Goal: Check status: Verify the current state of an ongoing process or item

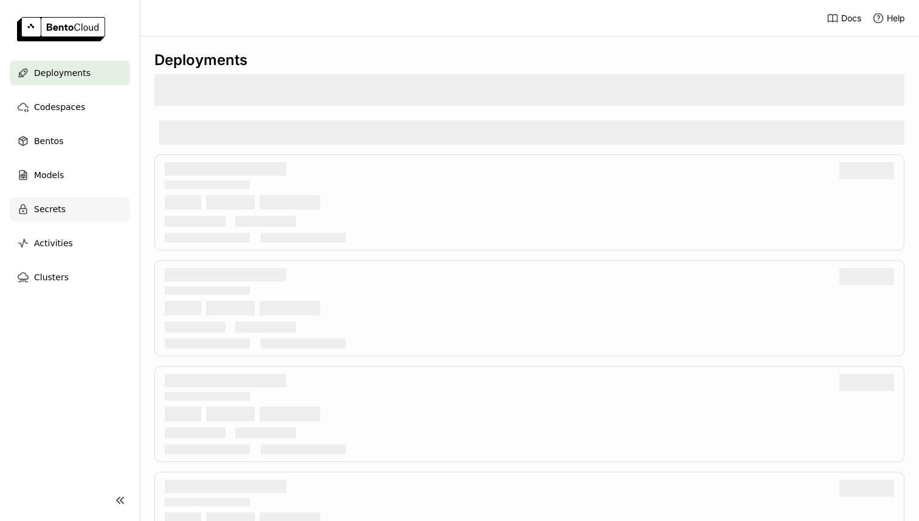
click at [50, 216] on span "Secrets" at bounding box center [50, 209] width 32 height 15
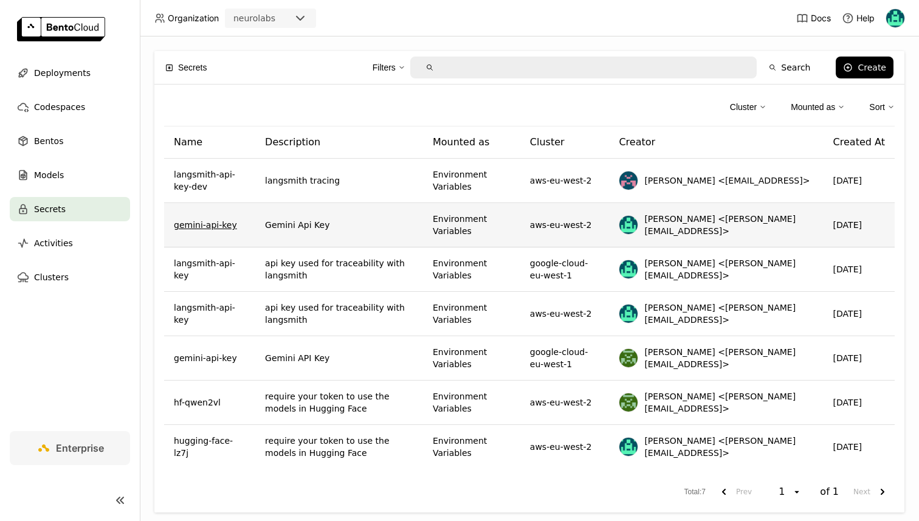
click at [226, 224] on link "gemini-api-key" at bounding box center [205, 225] width 63 height 12
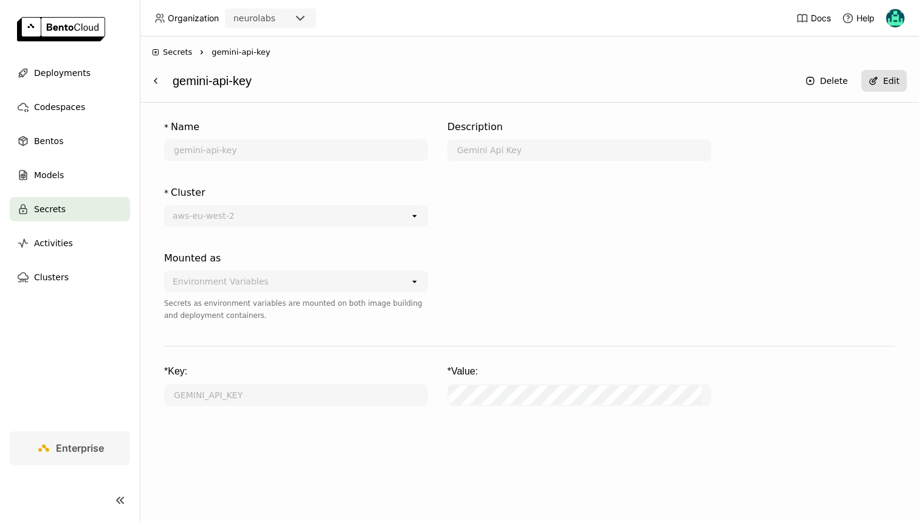
click at [882, 81] on button "Edit" at bounding box center [885, 81] width 46 height 22
click at [694, 394] on icon "Show password text" at bounding box center [691, 395] width 10 height 6
click at [689, 395] on icon "Hide password text" at bounding box center [691, 395] width 10 height 7
click at [157, 83] on icon at bounding box center [155, 80] width 2 height 5
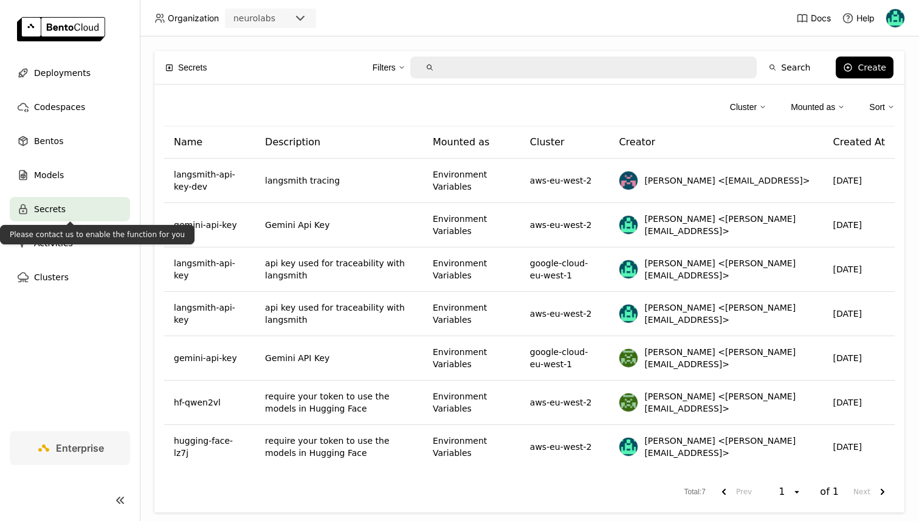
click at [62, 208] on span "Secrets" at bounding box center [50, 209] width 32 height 15
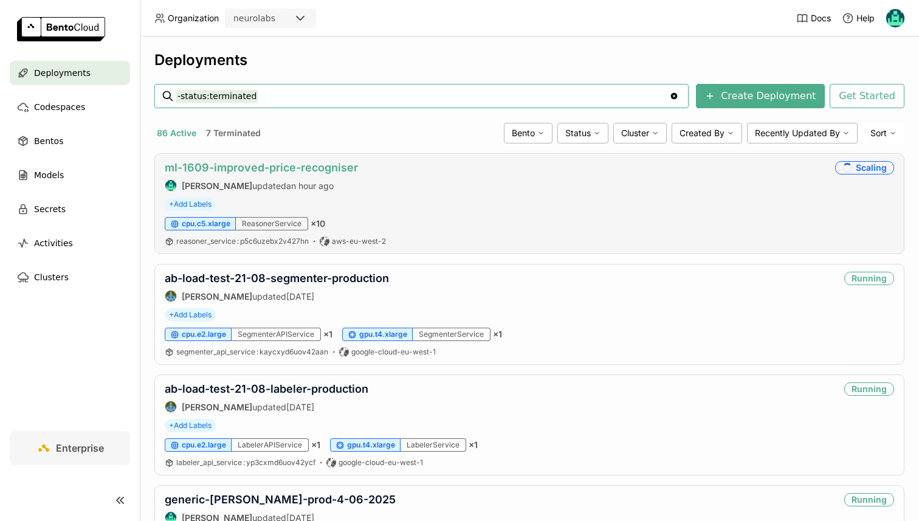
click at [291, 163] on link "ml-1609-improved-price-recogniser" at bounding box center [261, 167] width 193 height 13
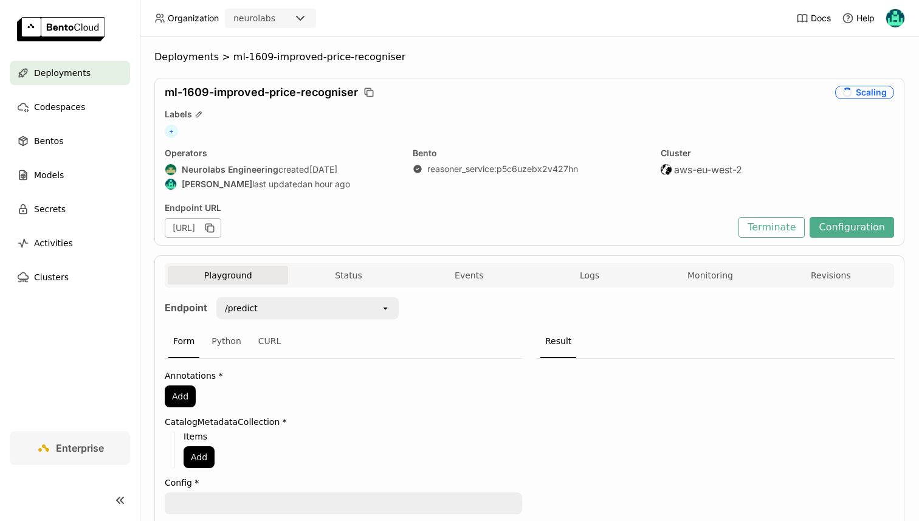
click at [396, 266] on div "Playground Status Events Logs Monitoring Revisions" at bounding box center [530, 275] width 730 height 24
click at [384, 279] on button "Status" at bounding box center [348, 275] width 120 height 18
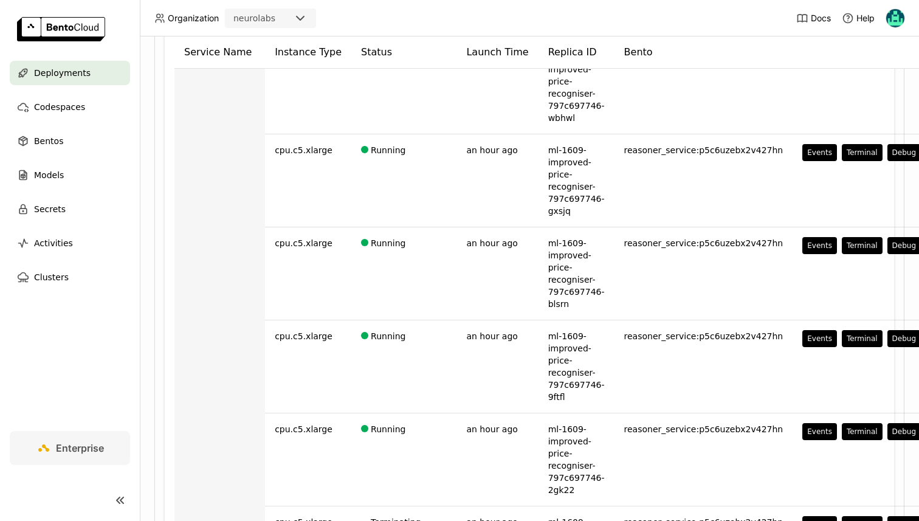
scroll to position [517, 0]
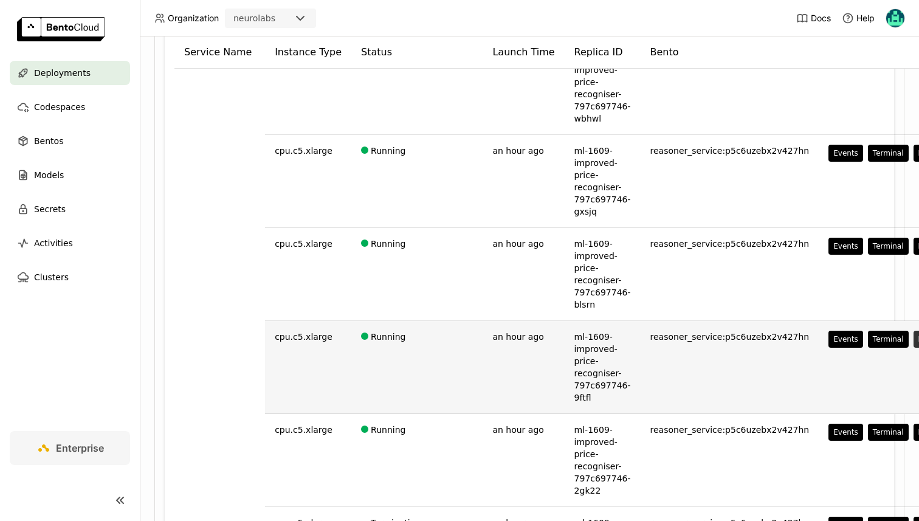
click at [914, 344] on button "Debug" at bounding box center [930, 339] width 33 height 17
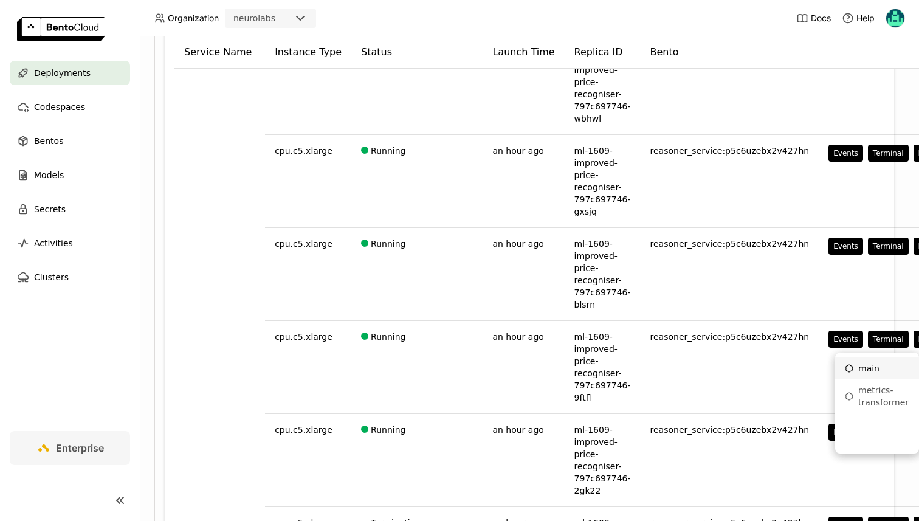
click at [860, 365] on div "main" at bounding box center [877, 368] width 64 height 12
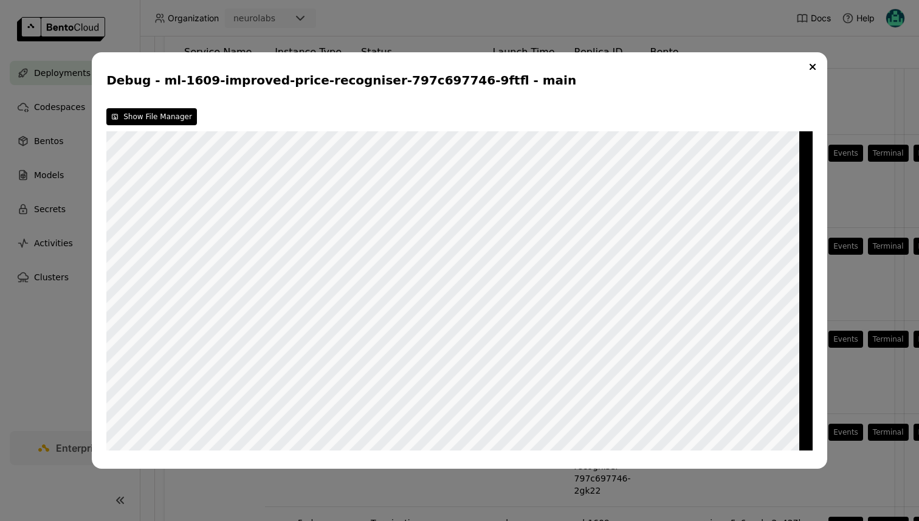
scroll to position [0, 19]
type textarea "GE"
type textarea "MINI"
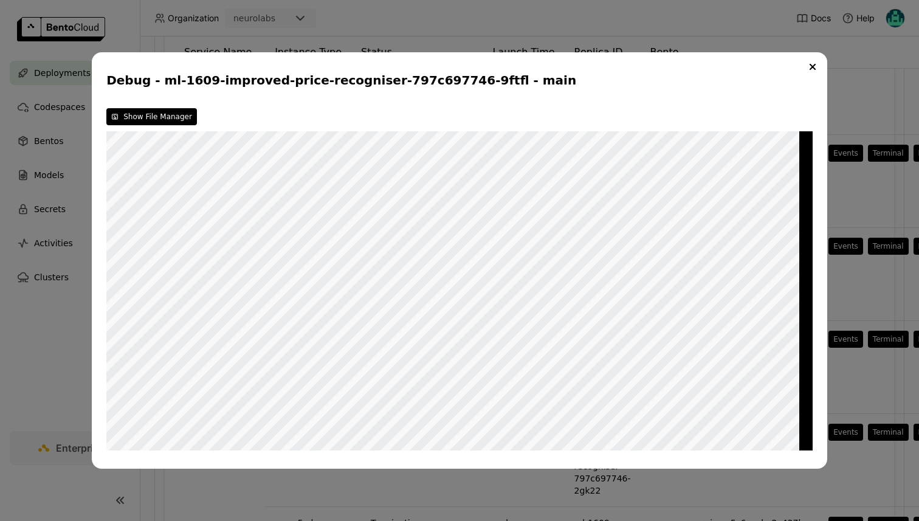
type textarea "GEMINIAPIKEY"
click at [816, 71] on button "Close" at bounding box center [813, 67] width 15 height 15
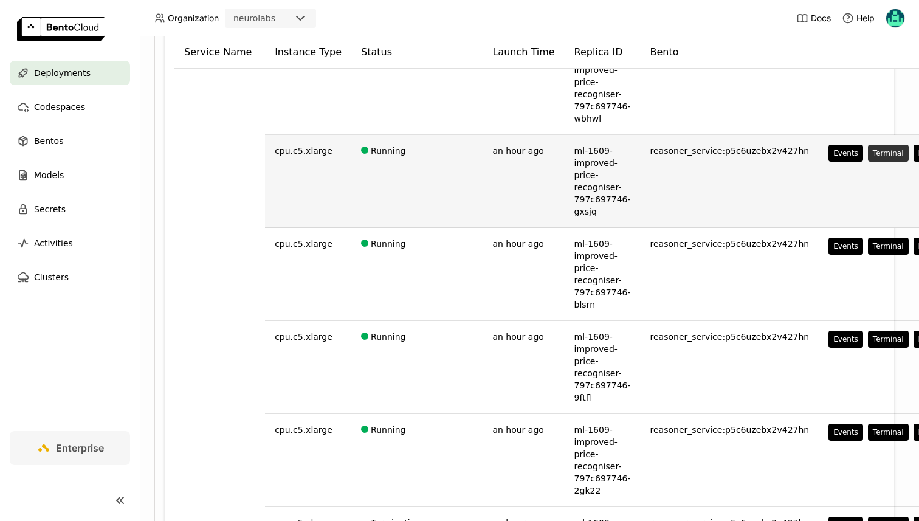
click at [868, 157] on button "Terminal" at bounding box center [888, 153] width 41 height 17
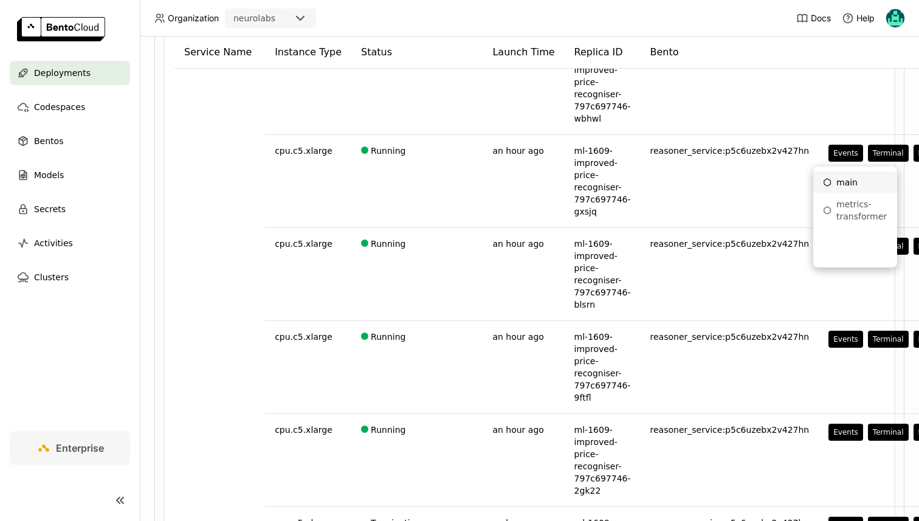
click at [844, 185] on div "main" at bounding box center [855, 182] width 64 height 12
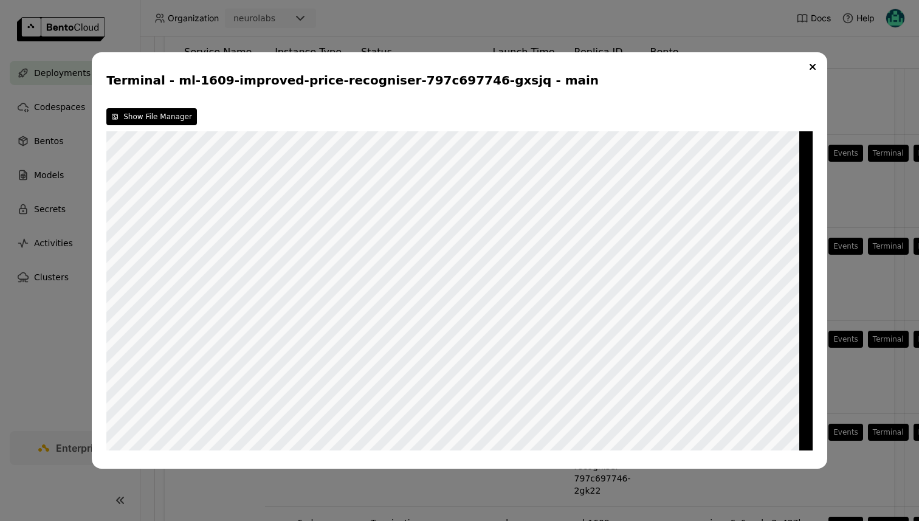
scroll to position [0, 0]
type textarea "GEMINI"
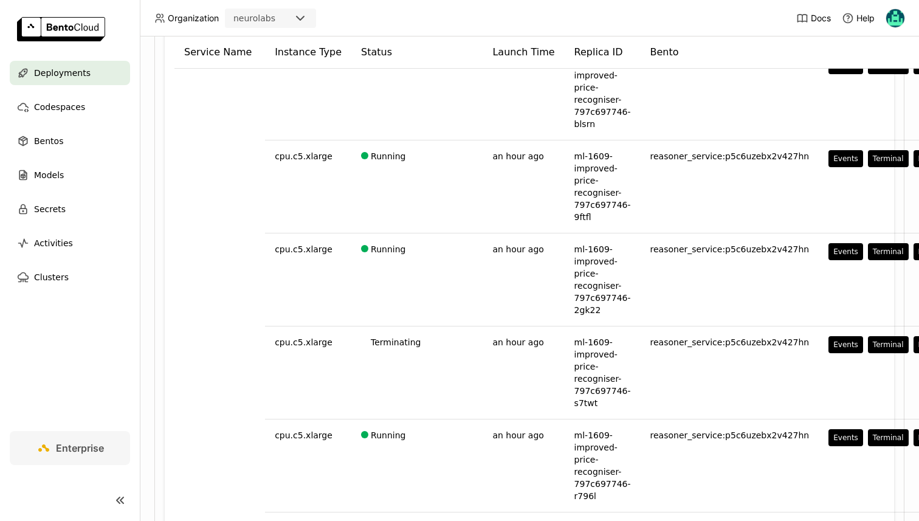
scroll to position [698, 0]
